Goal: Communication & Community: Find contact information

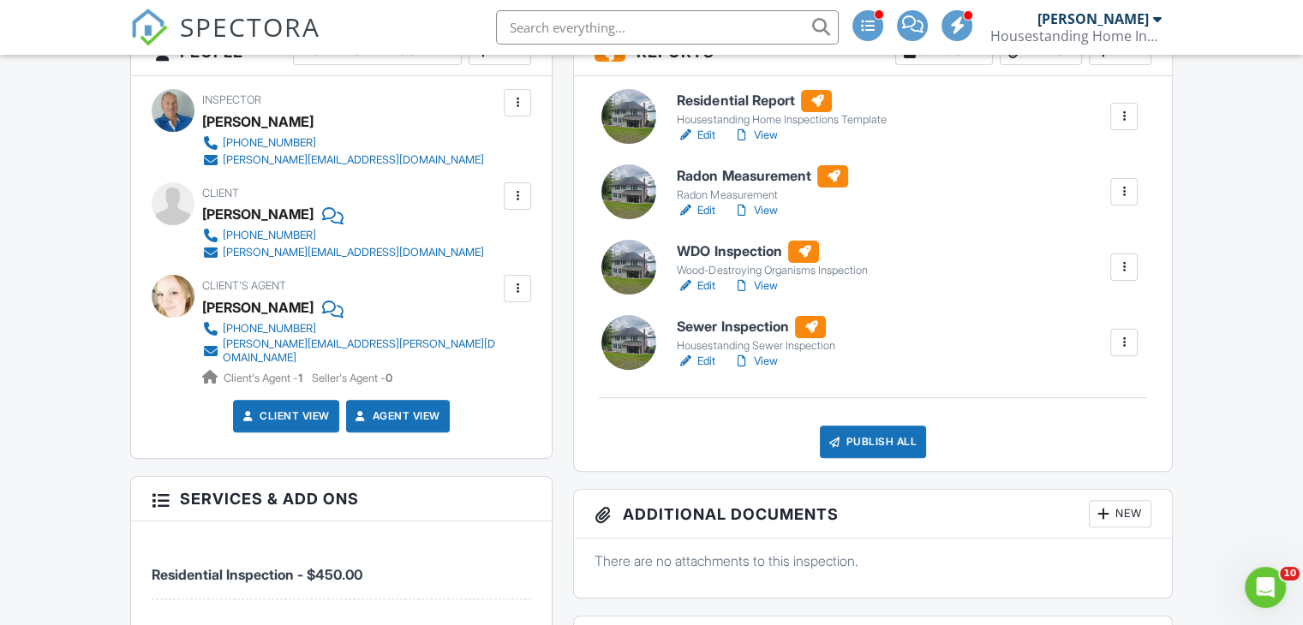
scroll to position [493, 0]
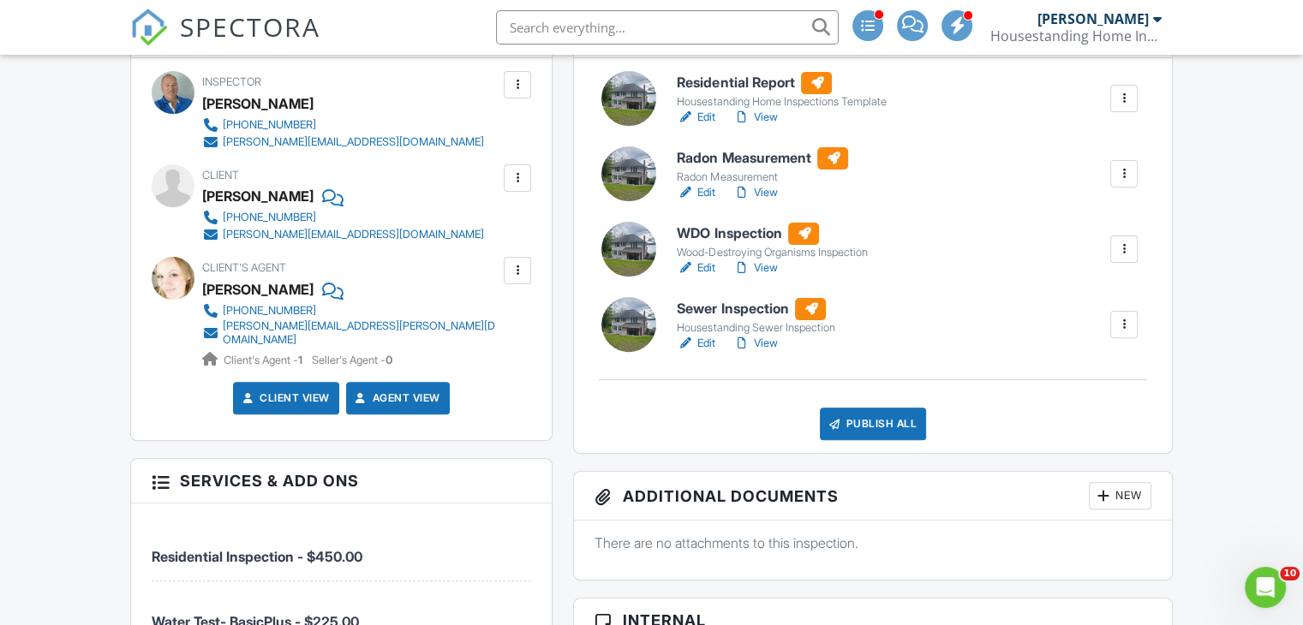
click at [711, 345] on link "Edit" at bounding box center [696, 343] width 39 height 17
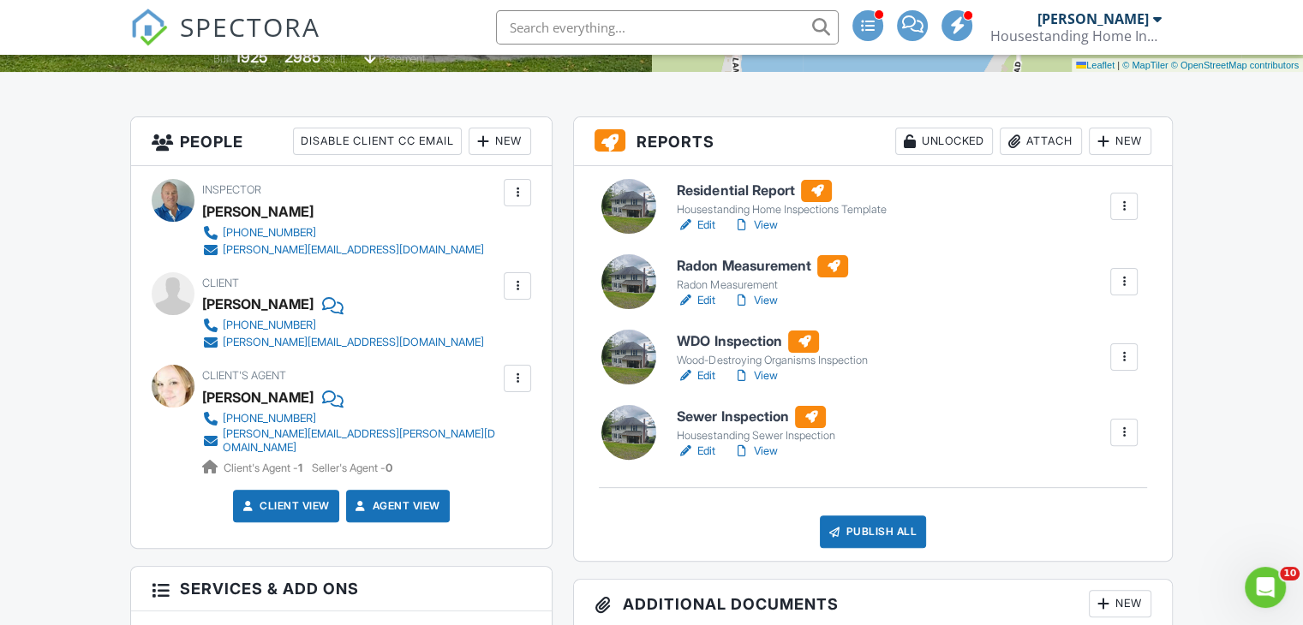
click at [773, 226] on link "View" at bounding box center [754, 225] width 45 height 17
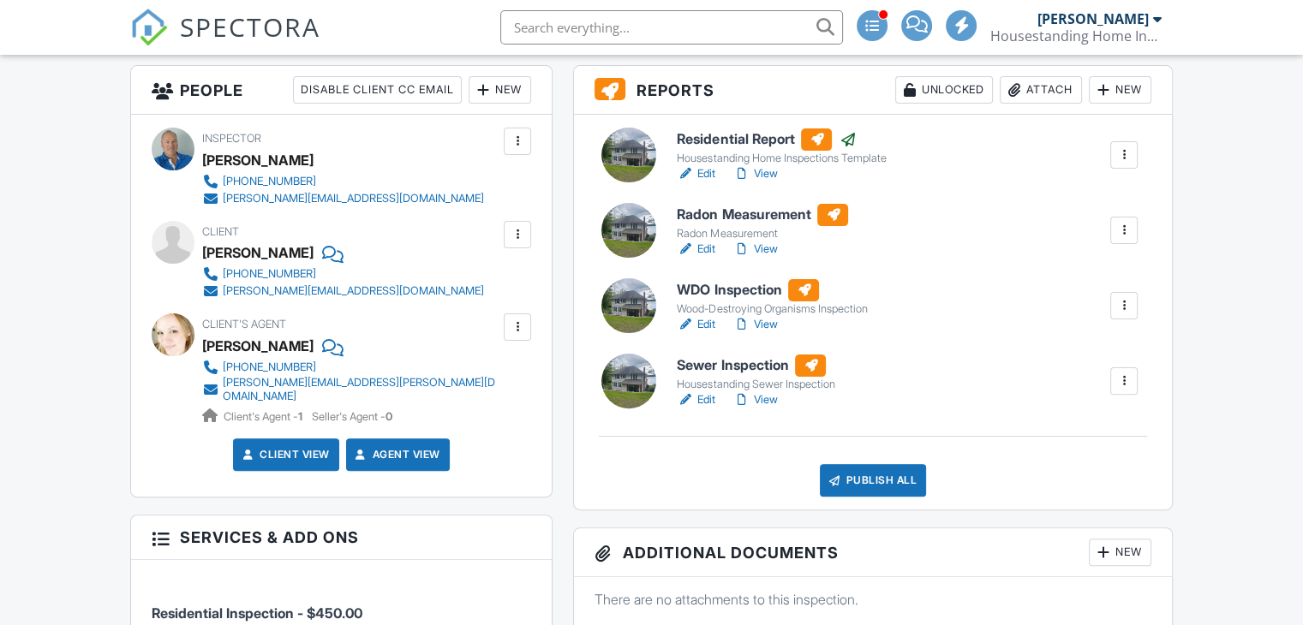
scroll to position [437, 0]
click at [774, 402] on link "View" at bounding box center [754, 400] width 45 height 17
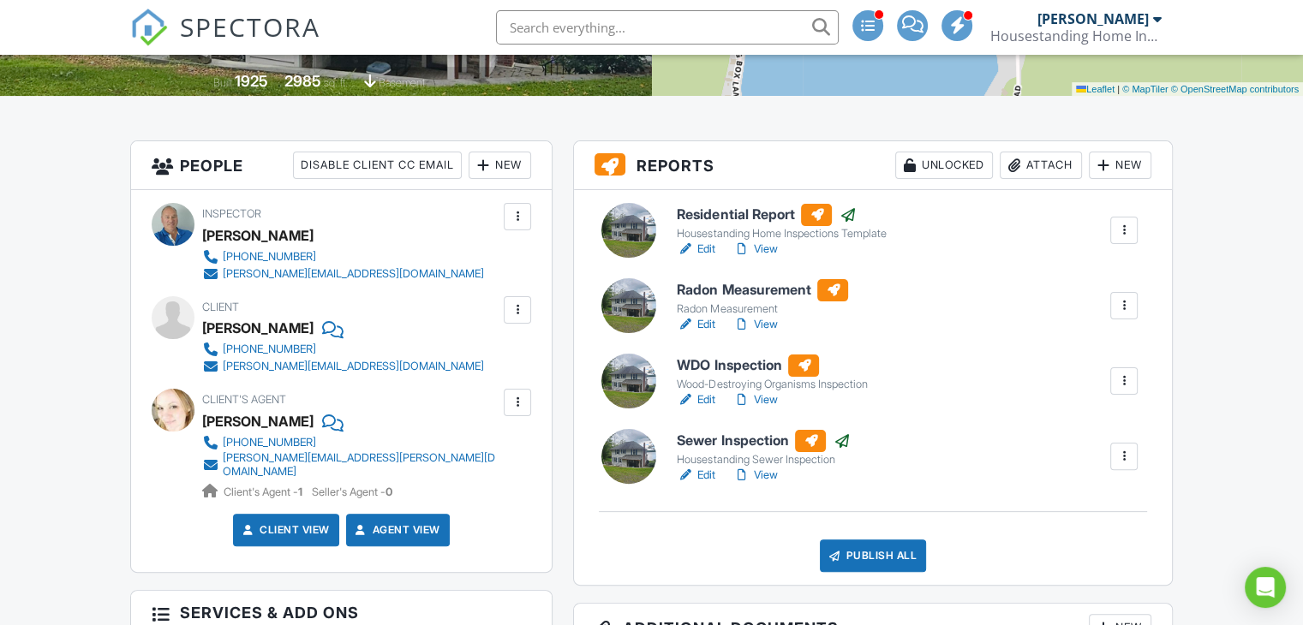
scroll to position [366, 0]
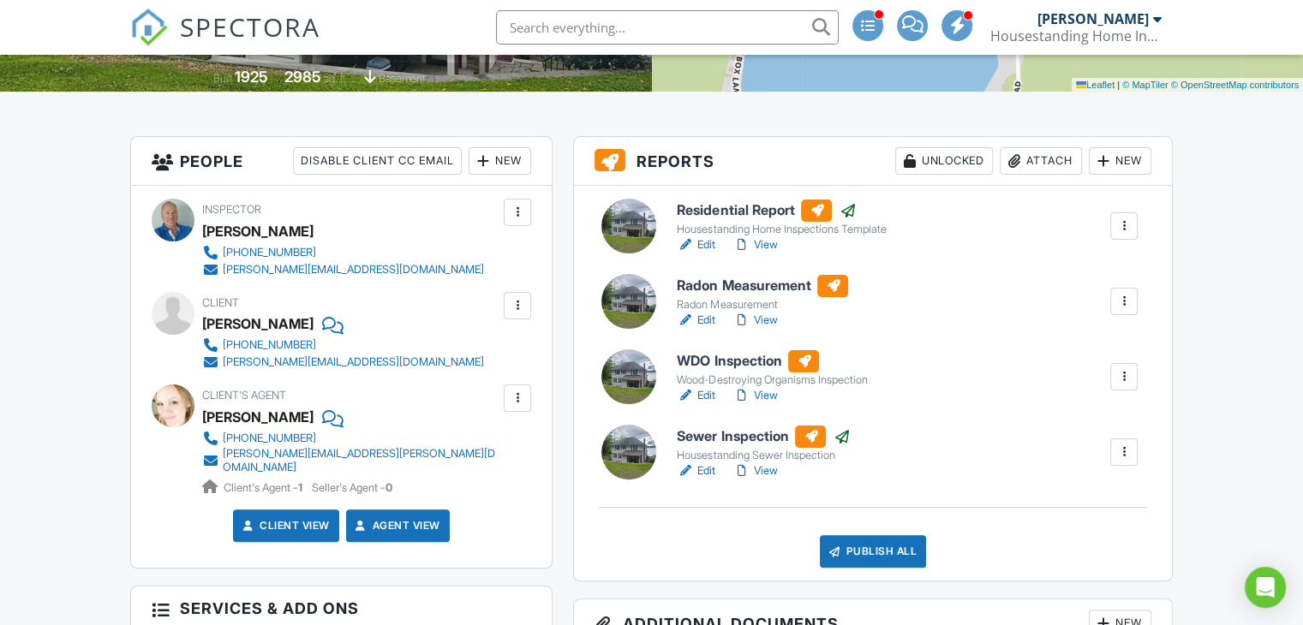
drag, startPoint x: 1311, startPoint y: 79, endPoint x: 1312, endPoint y: 138, distance: 59.1
click at [291, 360] on div "joey@docks-doors.com" at bounding box center [353, 363] width 261 height 14
click at [326, 455] on div "kristi.shawley@gmail.com" at bounding box center [361, 460] width 277 height 27
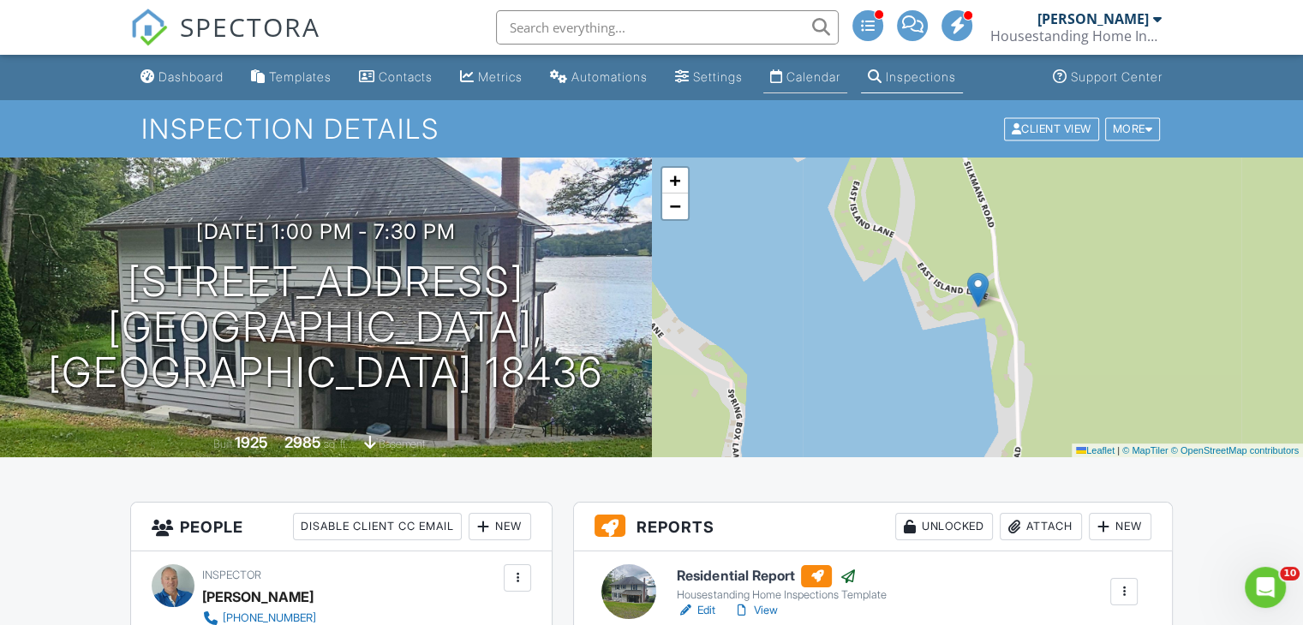
click at [840, 79] on div "Calendar" at bounding box center [813, 76] width 54 height 15
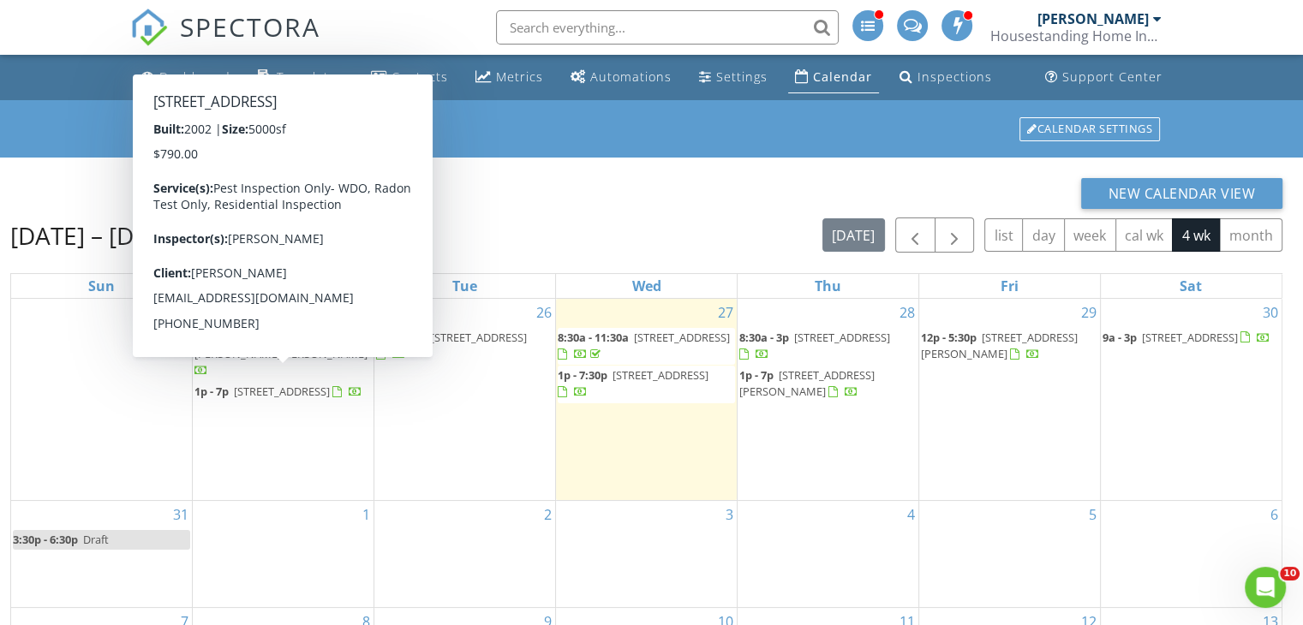
click at [297, 387] on span "[STREET_ADDRESS]" at bounding box center [282, 391] width 96 height 15
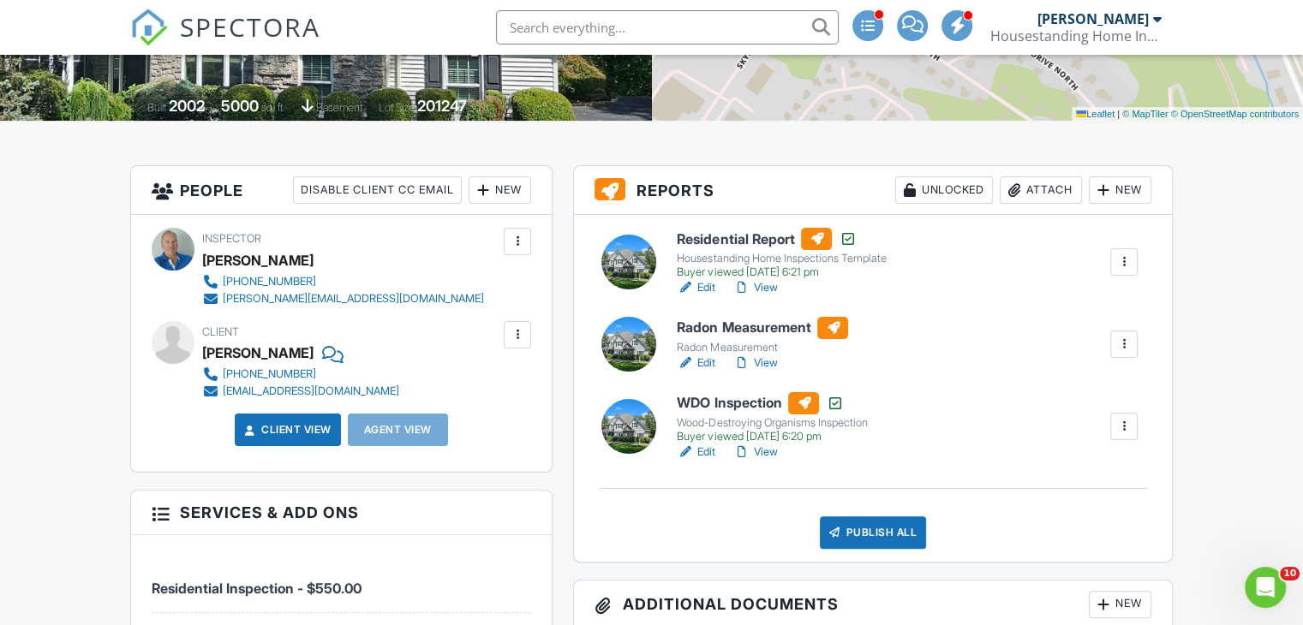
click at [316, 390] on div "katbmon@gmail.com" at bounding box center [311, 392] width 176 height 14
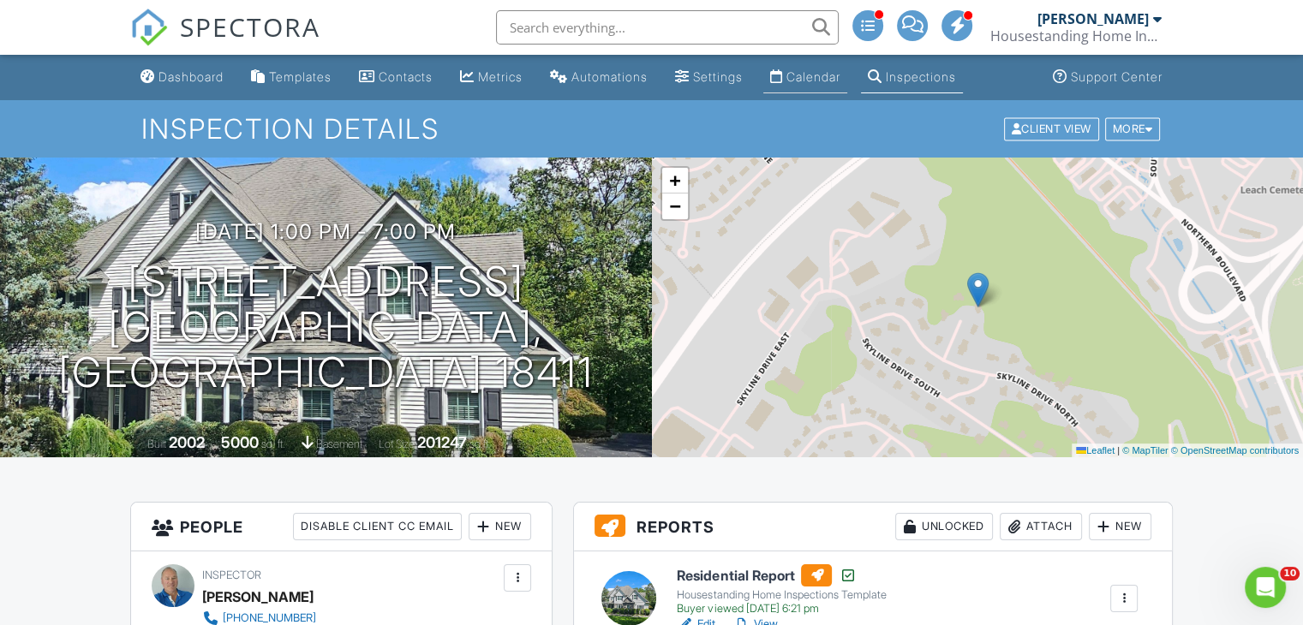
click at [840, 79] on div "Calendar" at bounding box center [813, 76] width 54 height 15
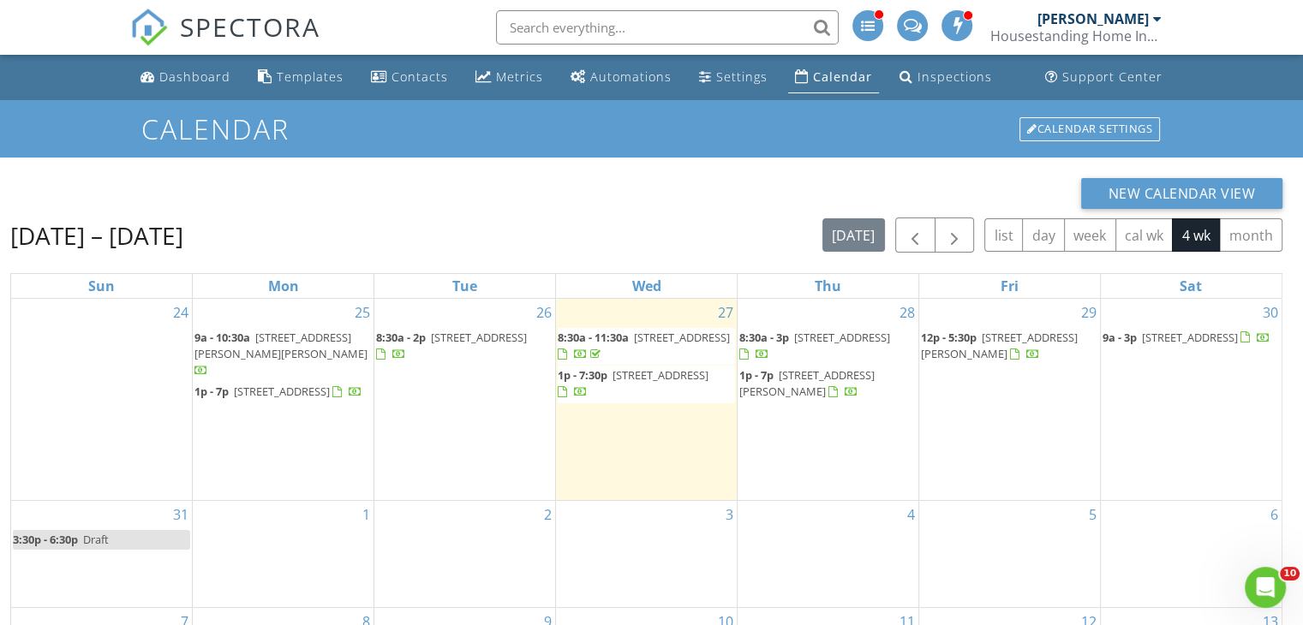
click at [466, 345] on span "256 Birchwood Dr , East Stroudsburg 18302" at bounding box center [479, 337] width 96 height 15
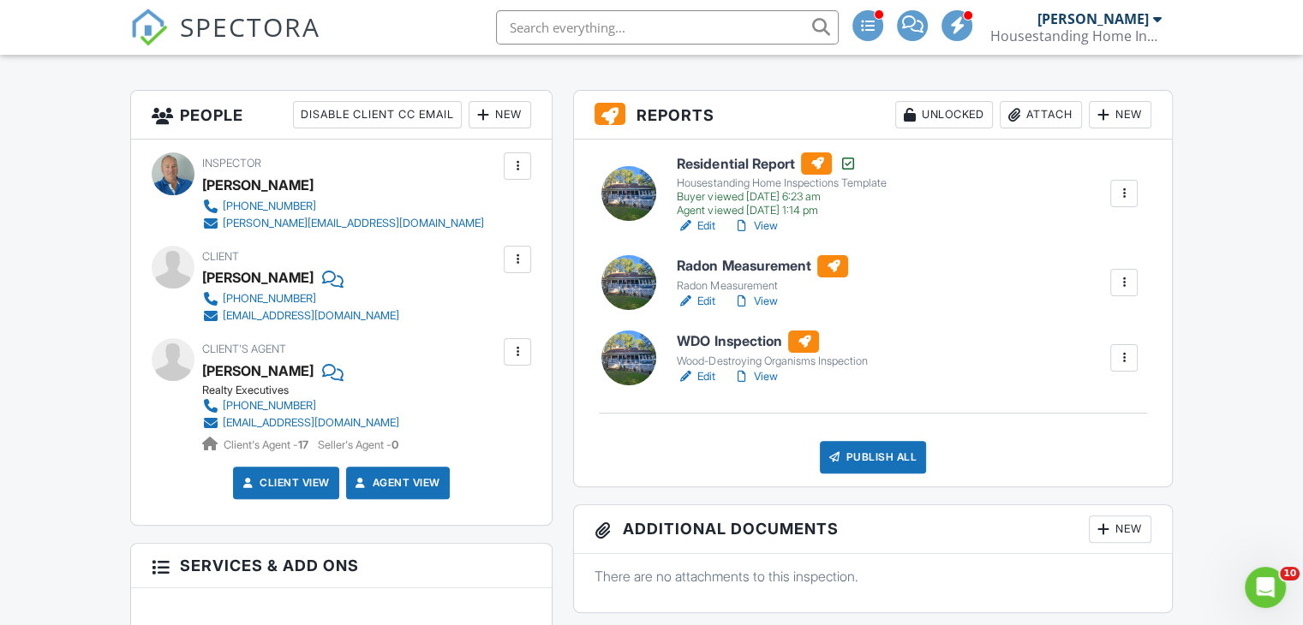
drag, startPoint x: 323, startPoint y: 317, endPoint x: 295, endPoint y: 314, distance: 28.4
click at [295, 314] on div "[EMAIL_ADDRESS][DOMAIN_NAME]" at bounding box center [311, 316] width 176 height 14
